Goal: Entertainment & Leisure: Consume media (video, audio)

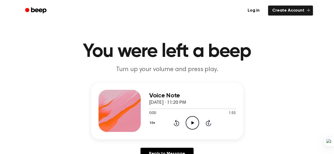
scroll to position [22, 0]
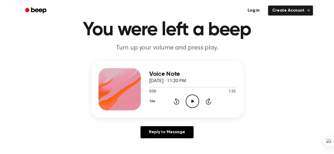
click at [198, 108] on icon "Play Audio" at bounding box center [191, 101] width 13 height 13
click at [193, 103] on icon at bounding box center [192, 101] width 2 height 3
click at [199, 108] on icon "Play Audio" at bounding box center [191, 101] width 13 height 13
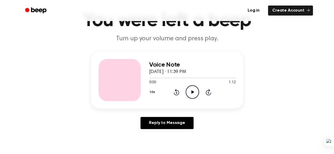
scroll to position [31, 0]
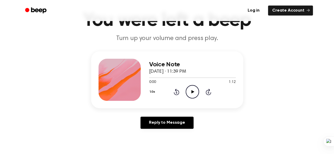
click at [199, 99] on icon "Play Audio" at bounding box center [191, 91] width 13 height 13
click at [200, 78] on div at bounding box center [186, 78] width 74 height 1
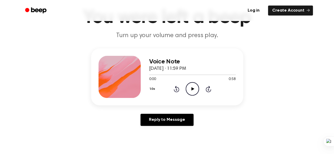
scroll to position [34, 0]
click at [199, 95] on icon "Play Audio" at bounding box center [191, 88] width 13 height 13
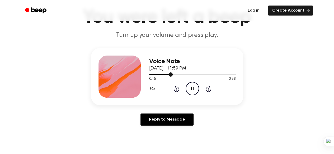
click at [159, 75] on div at bounding box center [161, 74] width 24 height 1
click at [151, 76] on div at bounding box center [192, 74] width 86 height 4
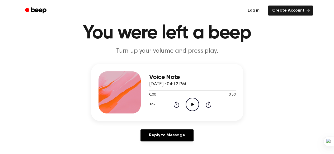
scroll to position [19, 0]
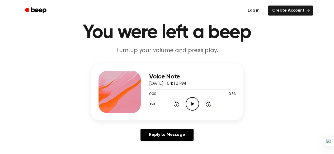
click at [197, 111] on icon "Play Audio" at bounding box center [191, 103] width 13 height 13
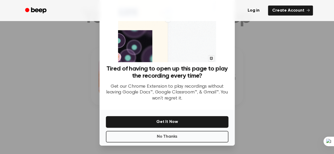
scroll to position [85, 0]
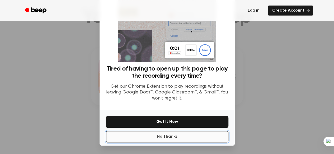
click at [188, 133] on button "No Thanks" at bounding box center [167, 137] width 122 height 12
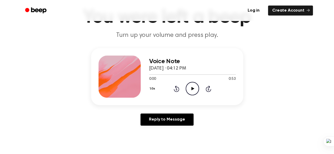
click at [194, 90] on icon at bounding box center [192, 88] width 3 height 3
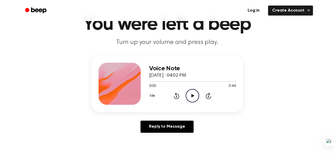
scroll to position [27, 0]
click at [196, 102] on icon "Play Audio" at bounding box center [191, 95] width 13 height 13
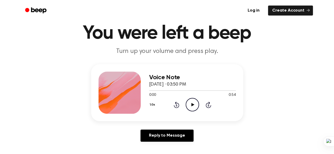
scroll to position [38, 0]
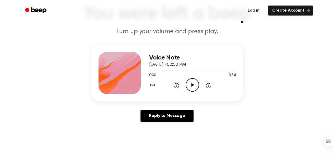
click at [198, 92] on icon "Play Audio" at bounding box center [191, 84] width 13 height 13
